Goal: Task Accomplishment & Management: Use online tool/utility

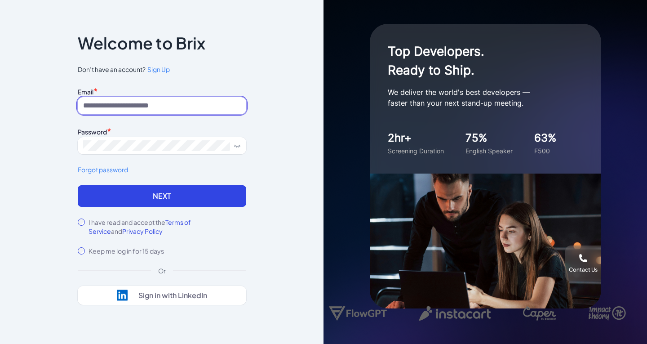
click at [193, 110] on input at bounding box center [162, 105] width 169 height 17
type input "**********"
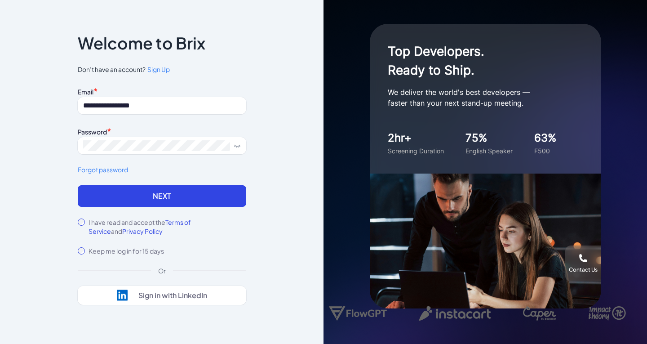
click at [131, 219] on label "I have read and accept the Terms of Service and Privacy Policy" at bounding box center [168, 227] width 158 height 18
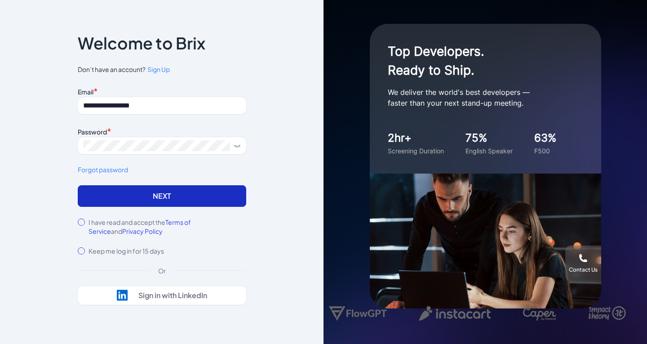
click at [164, 194] on button "Next" at bounding box center [162, 196] width 169 height 22
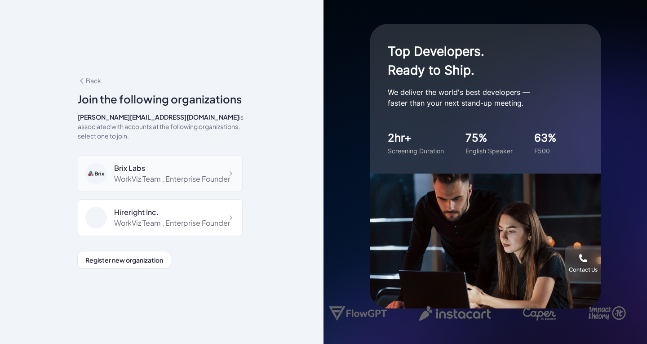
click at [196, 174] on div "WorkViz Team , Enterprise Founder" at bounding box center [172, 179] width 116 height 11
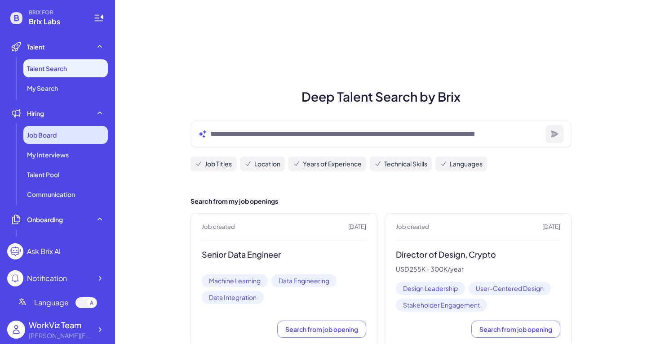
click at [73, 134] on div "Job Board" at bounding box center [65, 135] width 85 height 18
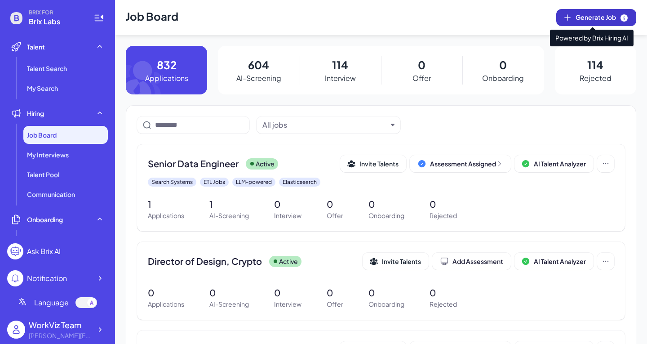
click at [589, 21] on span "Generate Job" at bounding box center [602, 18] width 53 height 10
